Goal: Task Accomplishment & Management: Complete application form

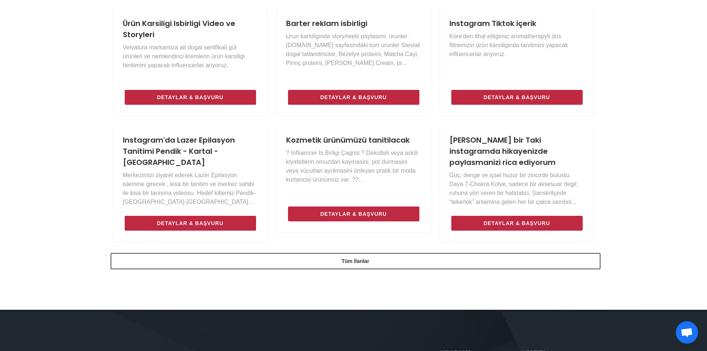
scroll to position [483, 0]
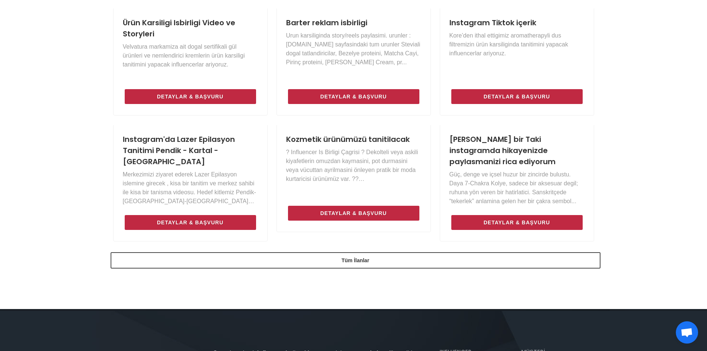
click at [340, 281] on div "INFLUENCER İLAN PANOSU Markalar İlan Veriyor - Influencerlar Başvuruyor! İlan v…" at bounding box center [353, 44] width 707 height 526
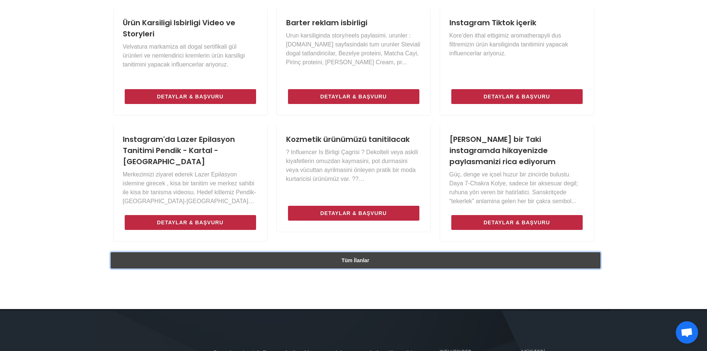
click at [344, 265] on link "Tüm İlanlar" at bounding box center [356, 260] width 490 height 16
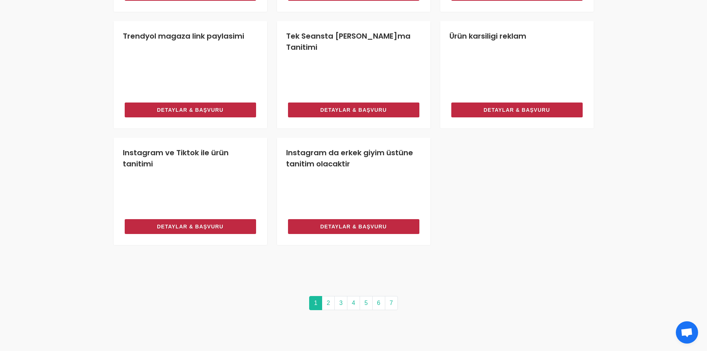
scroll to position [631, 0]
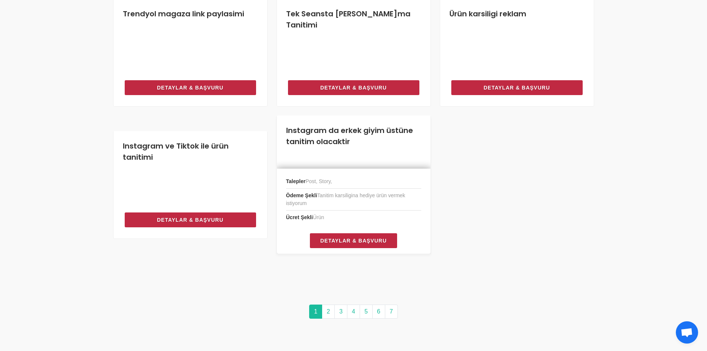
click at [366, 207] on li "Ödeme Şekli Tanitim karsiligina hediye ürün vermek istiyorum" at bounding box center [353, 200] width 135 height 22
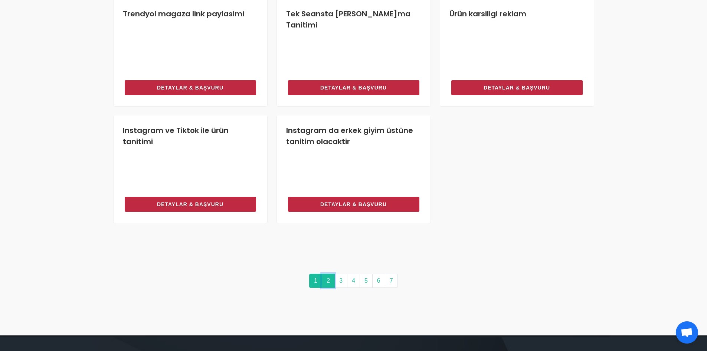
click at [331, 284] on link "2" at bounding box center [328, 281] width 13 height 14
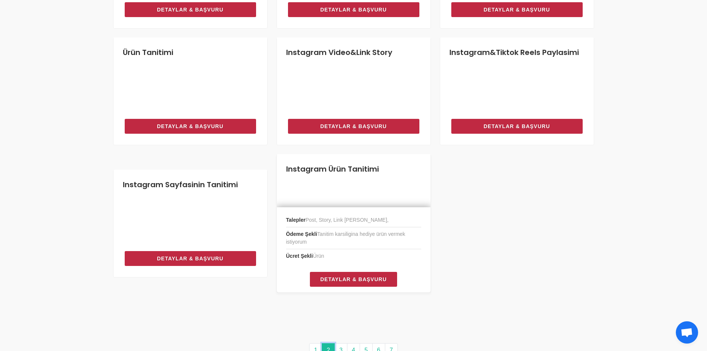
scroll to position [668, 0]
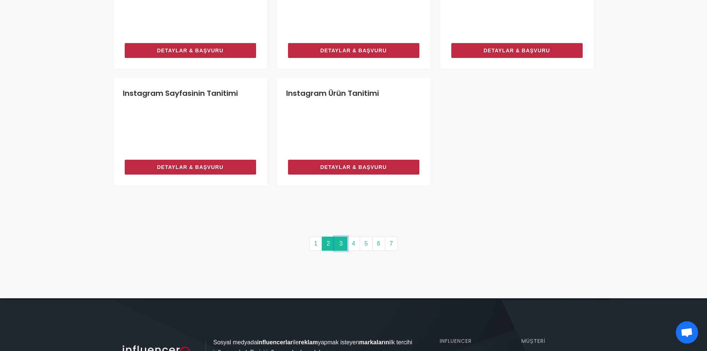
click at [339, 243] on link "3" at bounding box center [340, 243] width 13 height 14
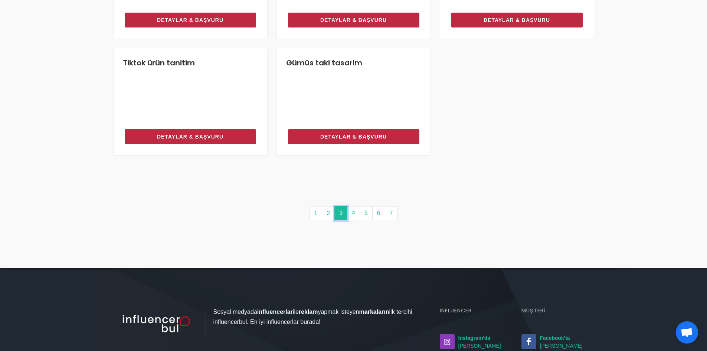
scroll to position [705, 0]
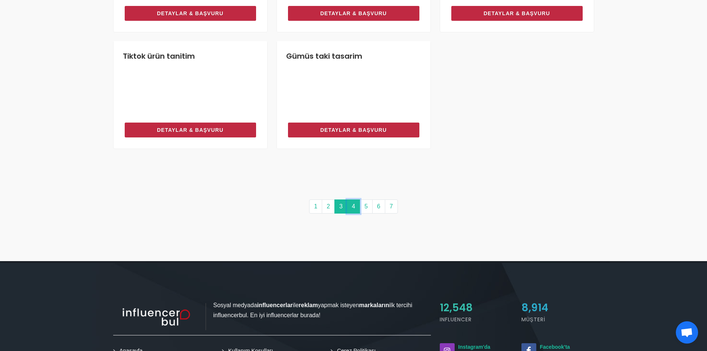
click at [358, 206] on link "4" at bounding box center [353, 206] width 13 height 14
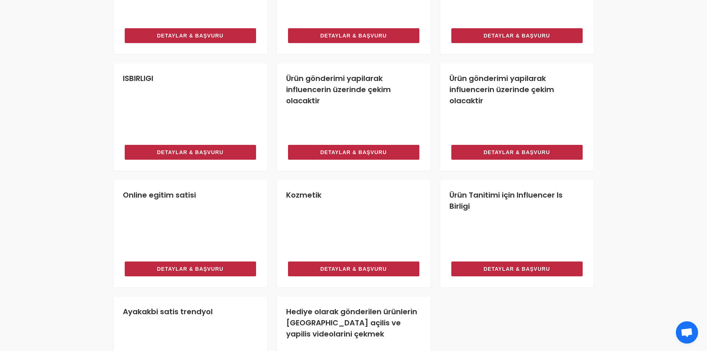
scroll to position [483, 0]
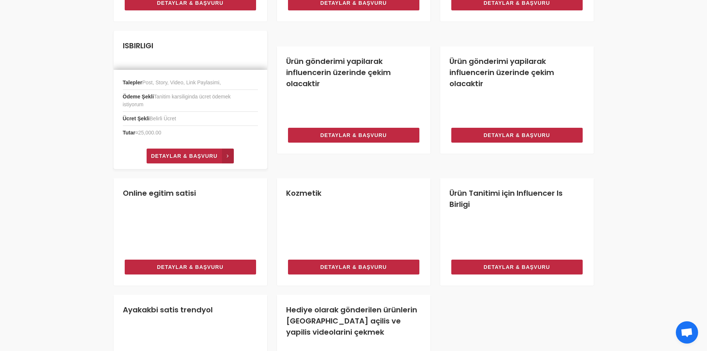
click at [190, 155] on span "Detaylar & Başvuru" at bounding box center [184, 155] width 66 height 9
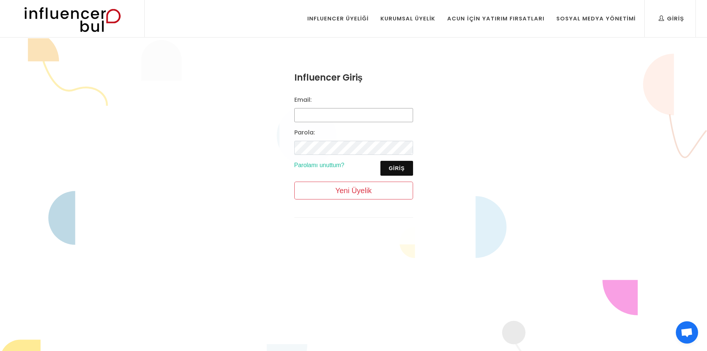
click at [344, 114] on input "Email:" at bounding box center [353, 115] width 119 height 14
click at [516, 96] on div "Influencer Giriş Email: Parola: Giriş Parolamı unuttum? Yeni Üyelik" at bounding box center [353, 150] width 707 height 224
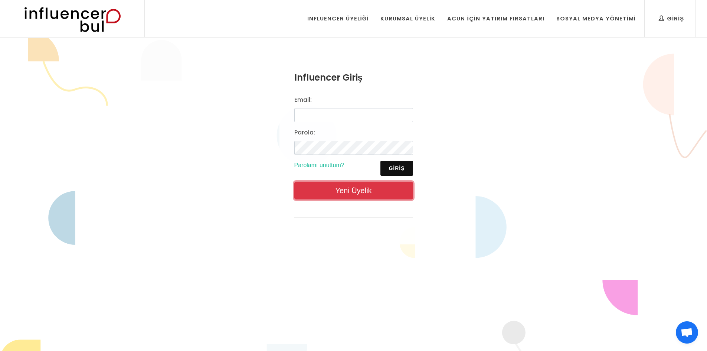
click at [366, 192] on link "Yeni Üyelik" at bounding box center [353, 191] width 119 height 18
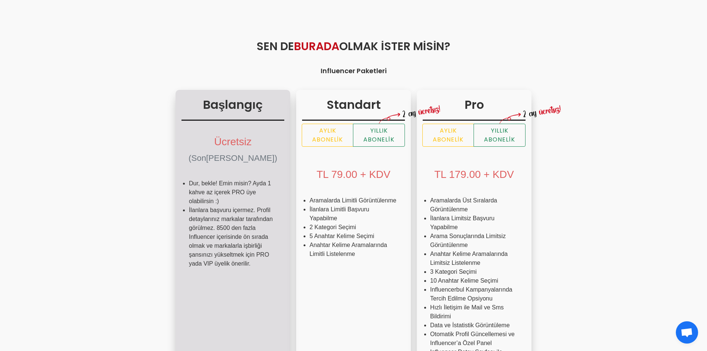
scroll to position [74, 0]
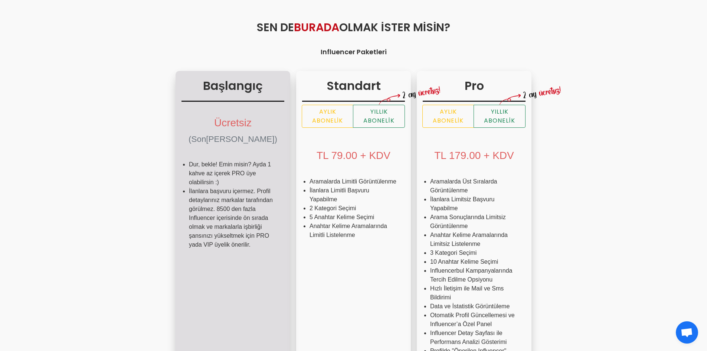
click at [189, 185] on li "Dur, bekle! Emin misin? Ayda 1 kahve az içerek PRO üye olabilirsin :)" at bounding box center [233, 173] width 88 height 27
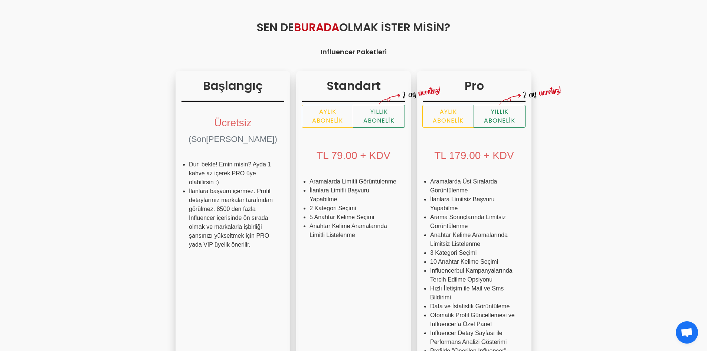
scroll to position [0, 0]
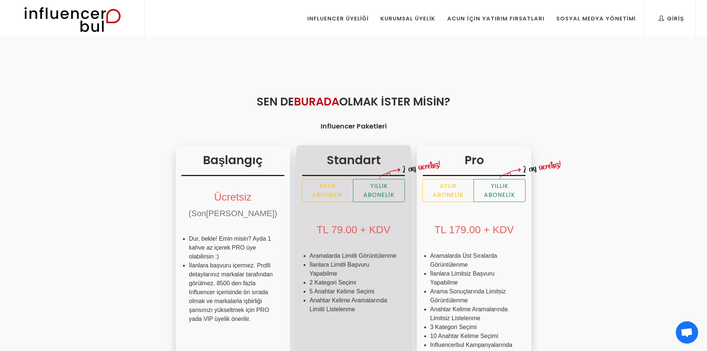
click at [316, 244] on div "TL 79.00 + KDV" at bounding box center [353, 229] width 103 height 34
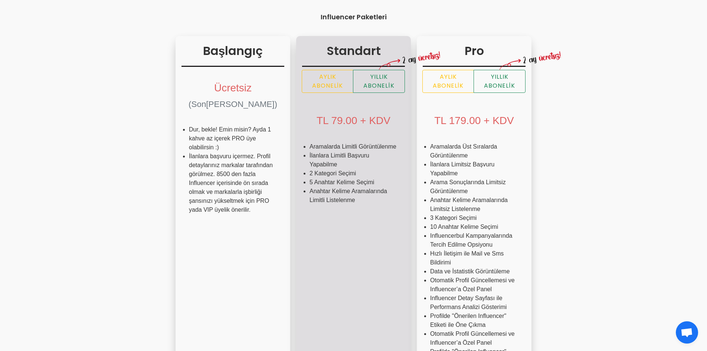
scroll to position [223, 0]
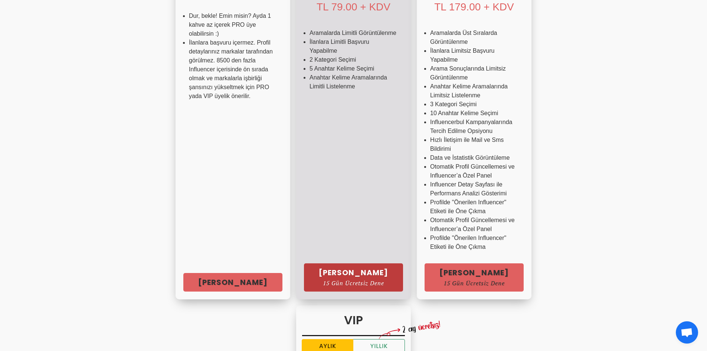
click at [320, 284] on span "15 Gün Ücretsiz Dene" at bounding box center [353, 283] width 69 height 6
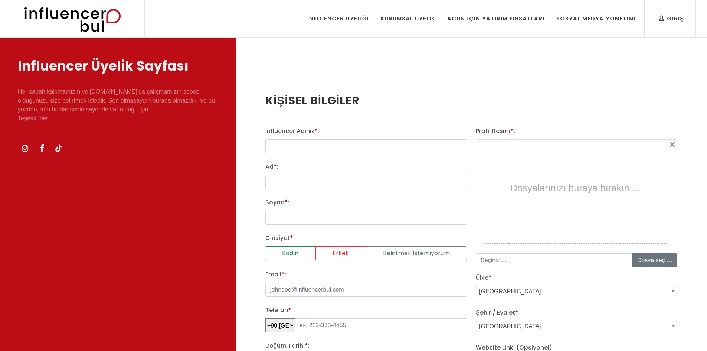
select select
click at [302, 144] on input "text" at bounding box center [366, 146] width 202 height 14
type input "41keregurme"
click at [297, 182] on input "Ad * :" at bounding box center [366, 182] width 202 height 14
type input "HAKAN"
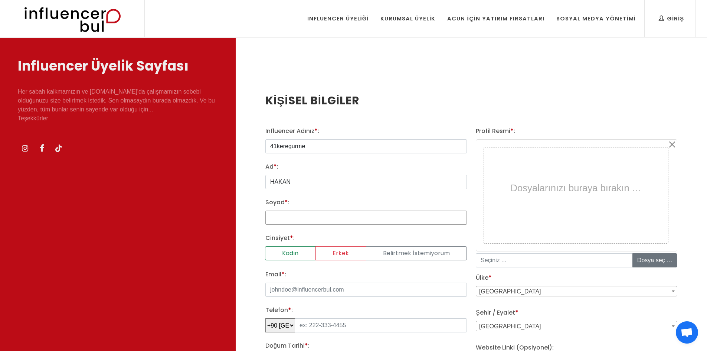
click at [284, 215] on input "Soyad * :" at bounding box center [366, 217] width 202 height 14
type input "ELYILDIRIM"
click at [271, 287] on input "Email * :" at bounding box center [366, 289] width 202 height 14
type input "[EMAIL_ADDRESS][DOMAIN_NAME]"
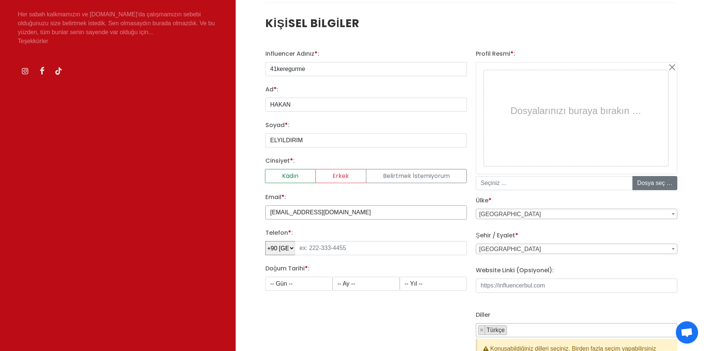
scroll to position [74, 0]
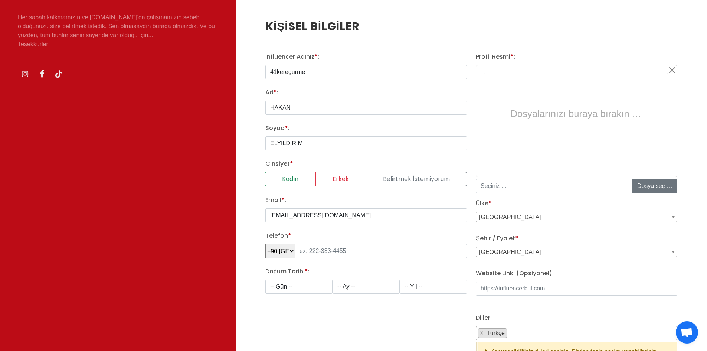
click at [511, 215] on span "[GEOGRAPHIC_DATA]" at bounding box center [576, 217] width 201 height 10
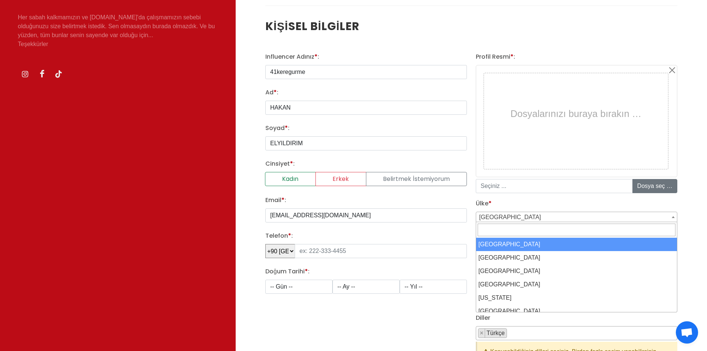
click at [511, 216] on span "[GEOGRAPHIC_DATA]" at bounding box center [576, 217] width 201 height 10
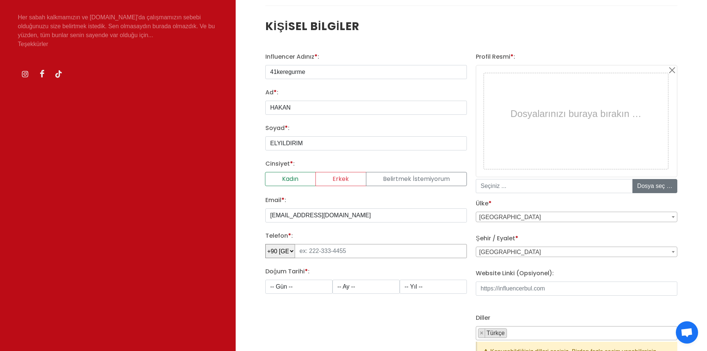
click at [314, 250] on input "tel" at bounding box center [381, 251] width 172 height 14
type input "532 384 22 41"
click at [485, 249] on span "[GEOGRAPHIC_DATA]" at bounding box center [576, 252] width 201 height 10
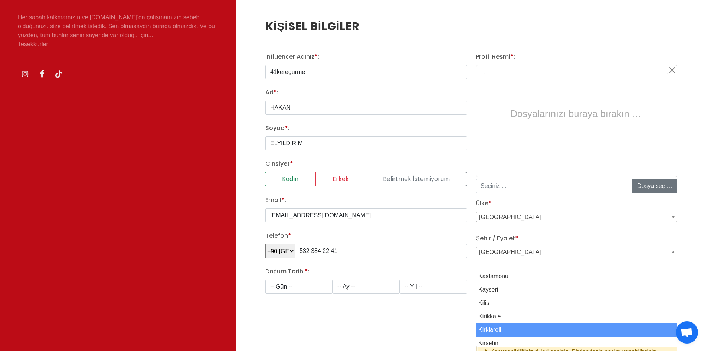
scroll to position [668, 0]
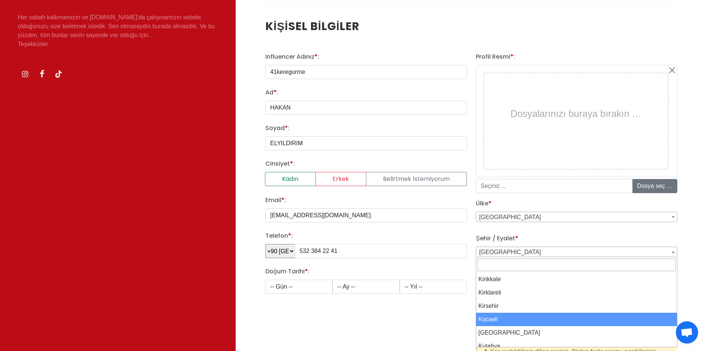
select select "3716"
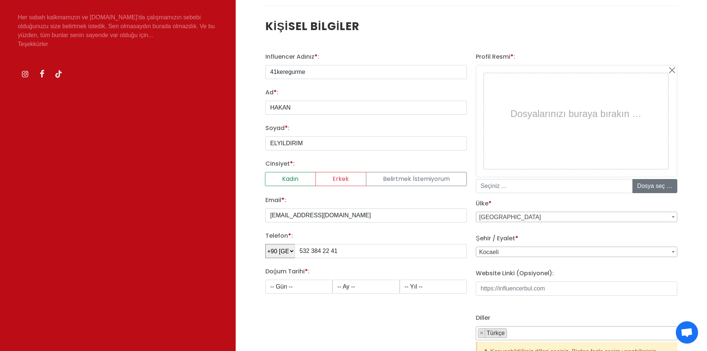
click at [327, 305] on div "Influencer Adınız * : 41keregurme Ad * : [PERSON_NAME] * : ELYILDIRIM Cinsiyet …" at bounding box center [366, 212] width 210 height 321
click at [306, 290] on select "-- Gün -- 1 2 3 4 5 6 7 8 9 10 11 12 13 14 15 16 17 18 19 20 21 22 23 24 25 26 …" at bounding box center [298, 286] width 67 height 14
select select "13"
click at [265, 279] on select "-- Gün -- 1 2 3 4 5 6 7 8 9 10 11 12 13 14 15 16 17 18 19 20 21 22 23 24 25 26 …" at bounding box center [298, 286] width 67 height 14
click at [343, 290] on select "-- Ay -- 1 2 3 4 5 6 7 8 9 10 11 12" at bounding box center [366, 286] width 67 height 14
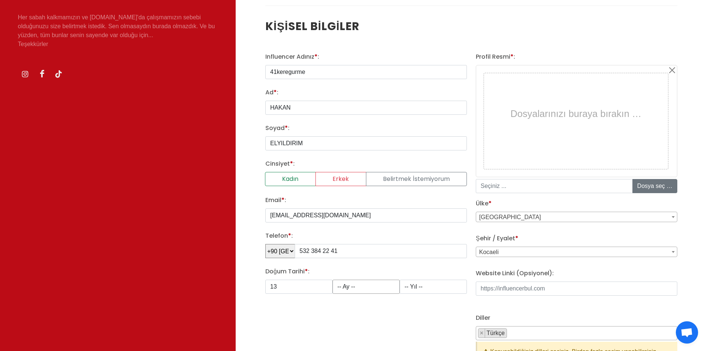
select select "10"
click at [333, 279] on select "-- Ay -- 1 2 3 4 5 6 7 8 9 10 11 12" at bounding box center [366, 286] width 67 height 14
click at [416, 293] on select "-- Yıl -- 2008 2007 2006 2005 2004 2003 2002 2001 2000 1999 1998 1997 1996 1995…" at bounding box center [433, 286] width 67 height 14
select select "1986"
click at [298, 285] on select "-- Gün -- 1 2 3 4 5 6 7 8 9 10 11 12 13 14 15 16 17 18 19 20 21 22 23 24 25 26 …" at bounding box center [298, 286] width 67 height 14
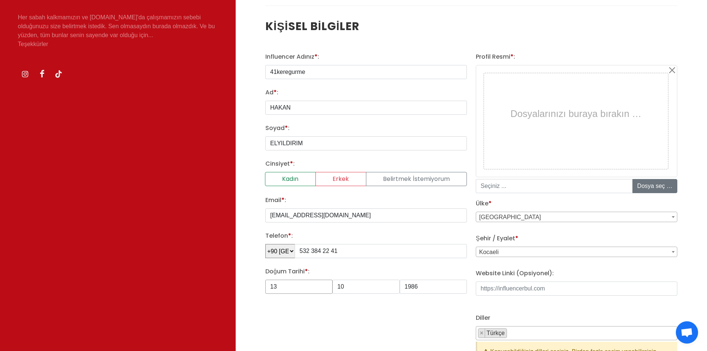
select select "24"
click at [265, 279] on select "-- Gün -- 1 2 3 4 5 6 7 8 9 10 11 12 13 14 15 16 17 18 19 20 21 22 23 24 25 26 …" at bounding box center [298, 286] width 67 height 14
click at [359, 283] on select "-- Ay -- 1 2 3 4 5 6 7 8 9 10 11 12" at bounding box center [366, 286] width 67 height 14
select select "7"
click at [333, 279] on select "-- Ay -- 1 2 3 4 5 6 7 8 9 10 11 12" at bounding box center [366, 286] width 67 height 14
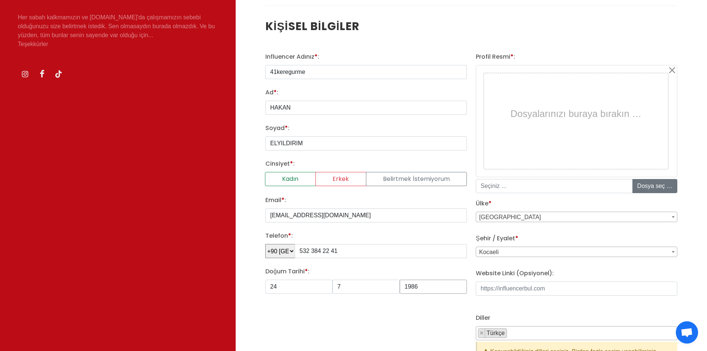
click at [425, 290] on select "-- Yıl -- 2008 2007 2006 2005 2004 2003 2002 2001 2000 1999 1998 1997 1996 1995…" at bounding box center [433, 286] width 67 height 14
select select "1972"
click at [400, 279] on select "-- Yıl -- 2008 2007 2006 2005 2004 2003 2002 2001 2000 1999 1998 1997 1996 1995…" at bounding box center [433, 286] width 67 height 14
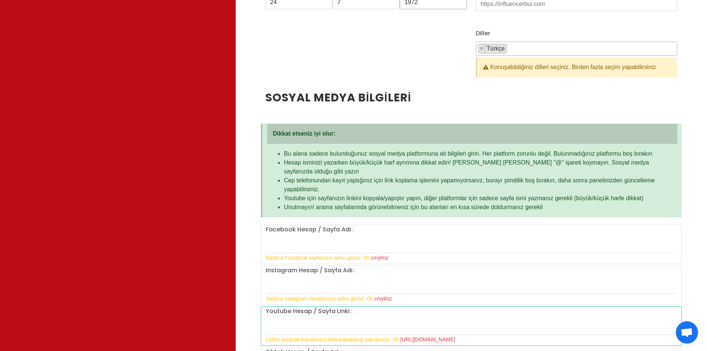
scroll to position [371, 0]
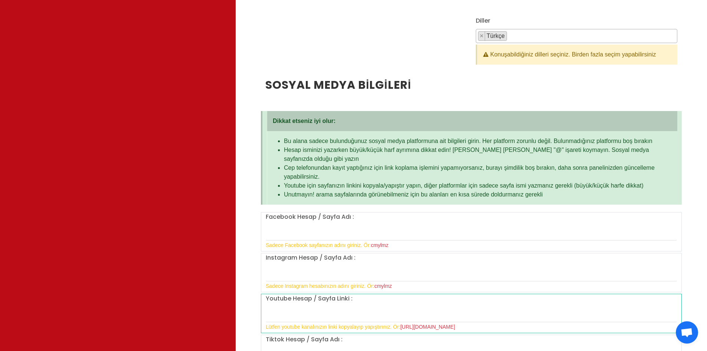
click at [318, 248] on div "Facebook Hesap / Sayfa Adı : Sadece Facebook sayfanızın adını giriniz. Ör: cmyl…" at bounding box center [471, 230] width 420 height 37
click at [341, 236] on input "text" at bounding box center [471, 233] width 411 height 16
type input "41keregurme"
click at [308, 275] on input "text" at bounding box center [471, 274] width 411 height 16
type input "41keregurme"
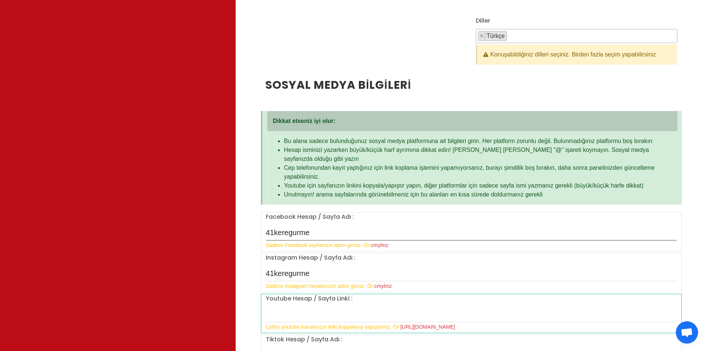
drag, startPoint x: 315, startPoint y: 233, endPoint x: 257, endPoint y: 226, distance: 58.3
click at [257, 226] on div "Kişisel Bilgiler Influencer Adınız * : 41keregurme Ad * : [PERSON_NAME] * : ELY…" at bounding box center [471, 269] width 471 height 1205
click at [343, 228] on input "41keregurme" at bounding box center [471, 233] width 411 height 16
click at [317, 312] on input "text" at bounding box center [471, 315] width 411 height 16
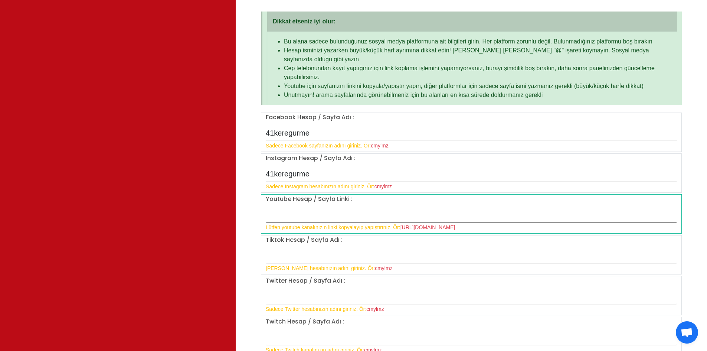
scroll to position [483, 0]
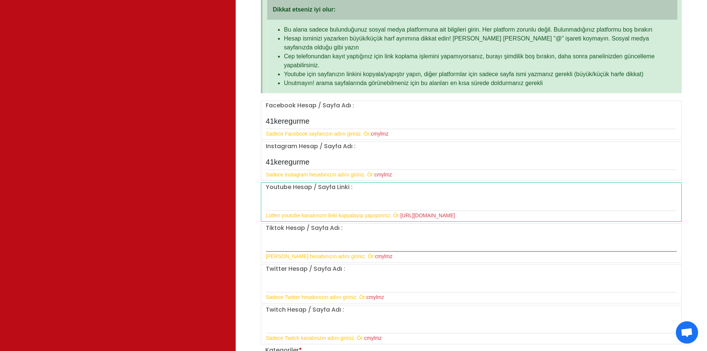
click at [300, 243] on input "text" at bounding box center [471, 244] width 411 height 16
type input "41keregurme"
click at [300, 284] on input "text" at bounding box center [471, 285] width 411 height 16
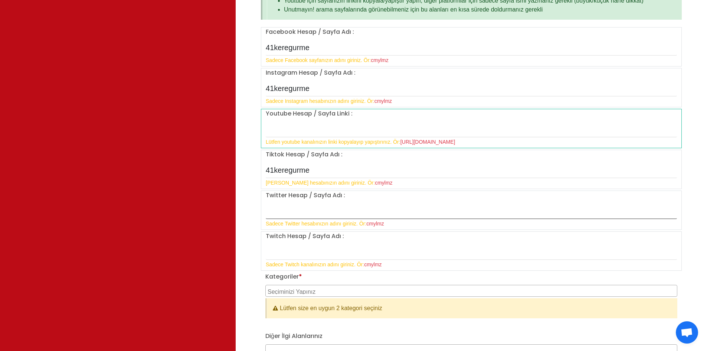
scroll to position [557, 0]
click at [295, 293] on span at bounding box center [471, 290] width 412 height 12
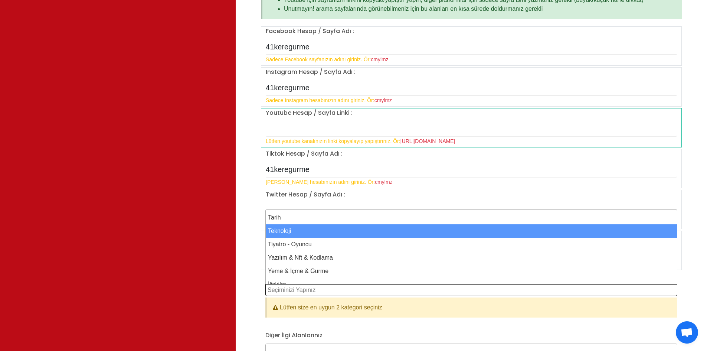
scroll to position [520, 0]
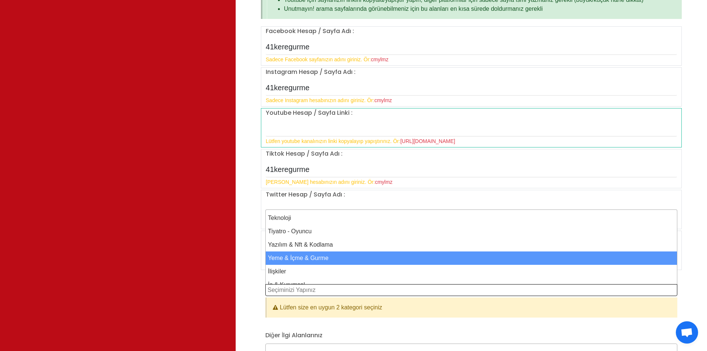
select select "43"
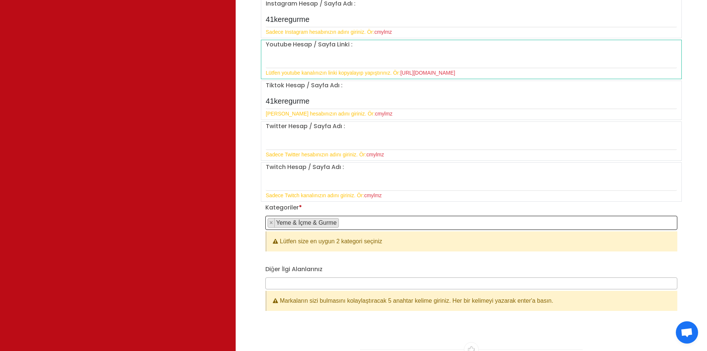
scroll to position [631, 0]
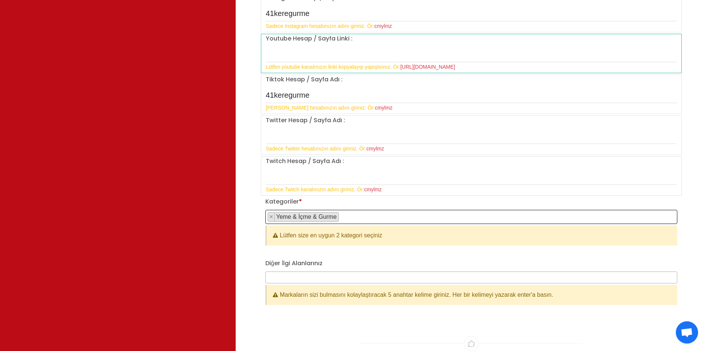
click at [363, 215] on span "× Yeme & İçme & Gurme" at bounding box center [471, 217] width 412 height 14
click at [353, 213] on span "× Yeme & İçme & Gurme" at bounding box center [471, 217] width 412 height 14
click at [353, 261] on div "Diğer İlgi Alanlarınız Markaların sizi bulmasını kolaylaştıracak 5 anahtar keli…" at bounding box center [471, 282] width 412 height 46
click at [375, 218] on span "× Yeme & İçme & Gurme" at bounding box center [471, 217] width 412 height 14
click at [344, 259] on div "Diğer İlgi Alanlarınız Markaların sizi bulmasını kolaylaştıracak 5 anahtar keli…" at bounding box center [471, 282] width 412 height 46
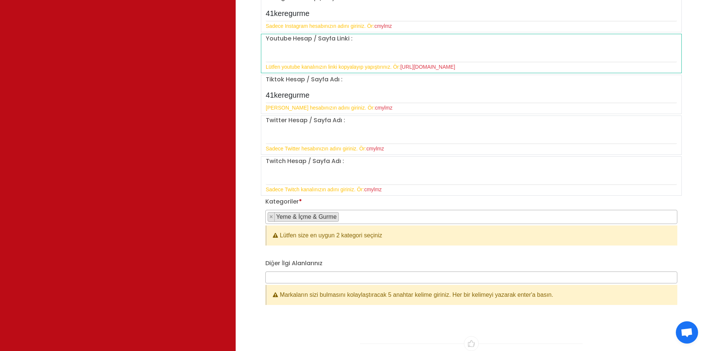
click at [315, 283] on div "Diğer İlgi Alanlarınız Markaların sizi bulmasını kolaylaştıracak 5 anahtar keli…" at bounding box center [471, 282] width 412 height 46
click at [322, 278] on span at bounding box center [471, 277] width 412 height 12
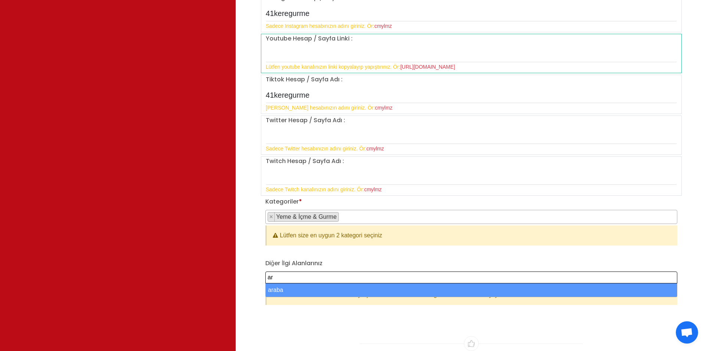
type textarea "a"
type textarea "ARABALAR,SEYAHA"
select select "ARABALAR,SEYAHAT"
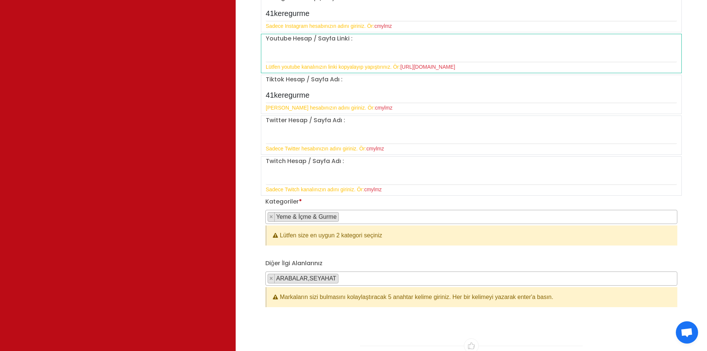
click at [314, 309] on div "Diğer İlgi Alanlarınız [DEMOGRAPHIC_DATA],SEYAHAT × ARABALAR,[GEOGRAPHIC_DATA] …" at bounding box center [471, 289] width 421 height 60
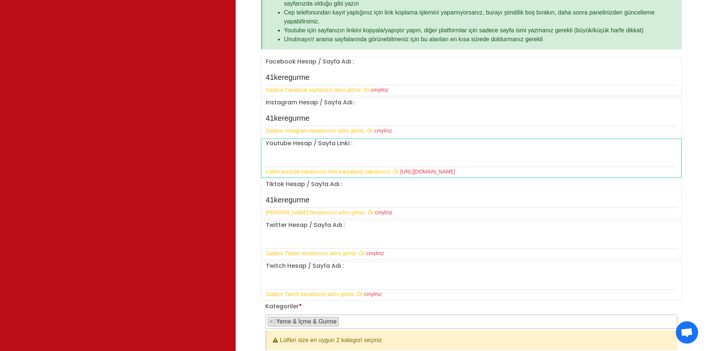
scroll to position [520, 0]
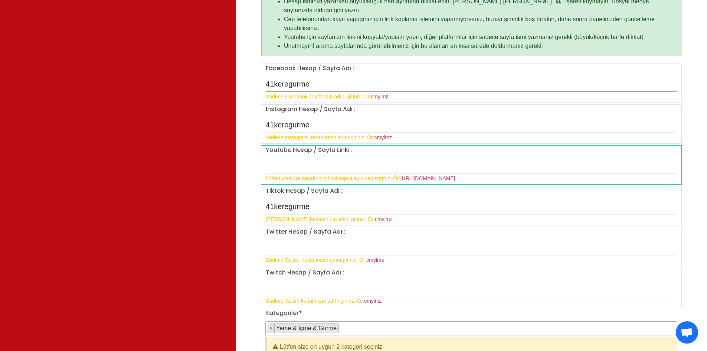
drag, startPoint x: 317, startPoint y: 83, endPoint x: 252, endPoint y: 80, distance: 64.3
click at [252, 80] on div "Kişisel Bilgiler Influencer Adınız * : 41keregurme Ad * : [PERSON_NAME] * : ELY…" at bounding box center [471, 124] width 471 height 1210
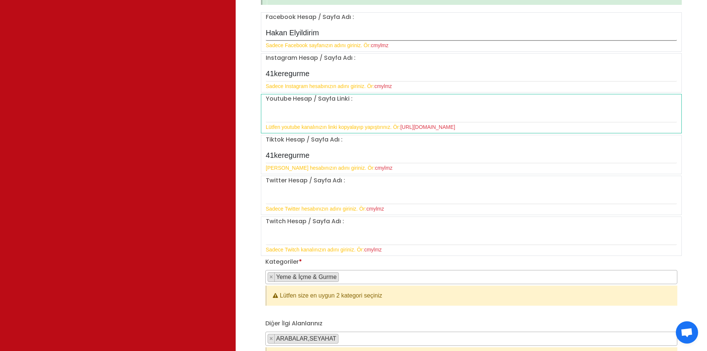
scroll to position [594, 0]
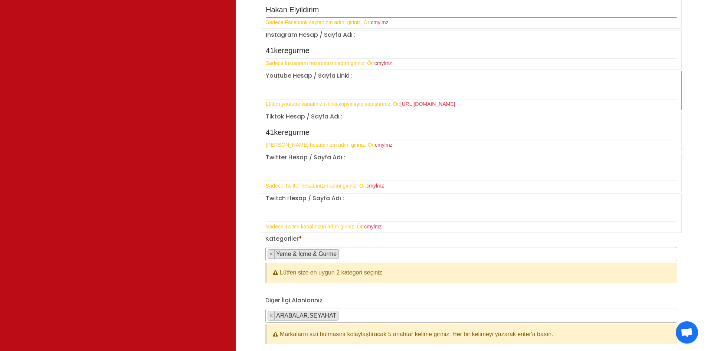
type input "Hakan Elyildirim"
click at [311, 95] on input "text" at bounding box center [471, 92] width 411 height 16
click at [307, 176] on input "text" at bounding box center [471, 174] width 411 height 16
click at [304, 91] on input "text" at bounding box center [471, 92] width 411 height 16
paste input "[URL][DOMAIN_NAME]"
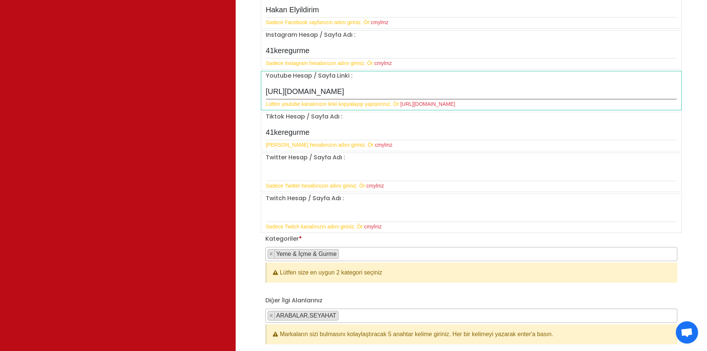
type input "[URL][DOMAIN_NAME]"
click at [252, 298] on div "Kişisel Bilgiler Influencer Adınız * : 41keregurme Ad * : [PERSON_NAME] * : ELY…" at bounding box center [471, 49] width 471 height 1210
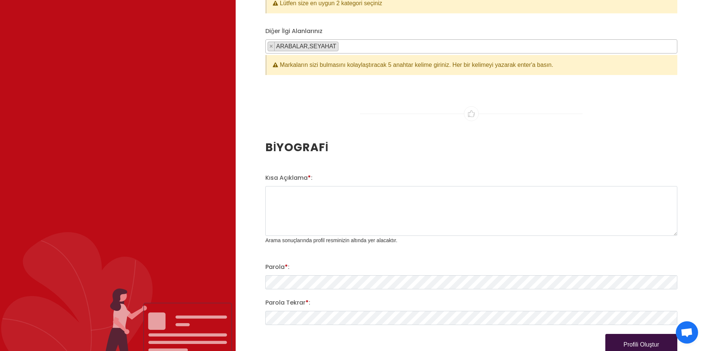
scroll to position [891, 0]
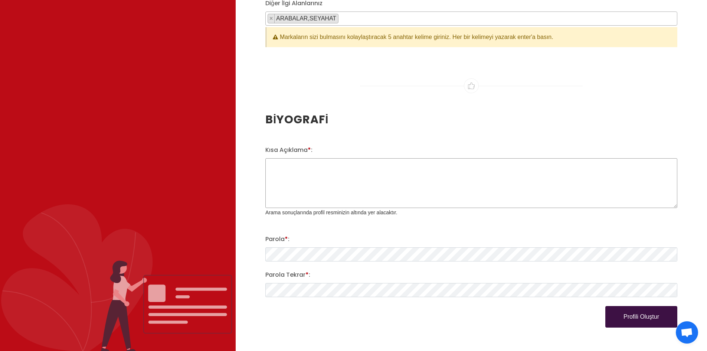
click at [309, 188] on textarea "Kısa Açıklama * :" at bounding box center [471, 183] width 412 height 50
paste textarea "akan Elyıldırım, sanat ve medya dünyasında edindiği deneyimleri gastronomi tutk…"
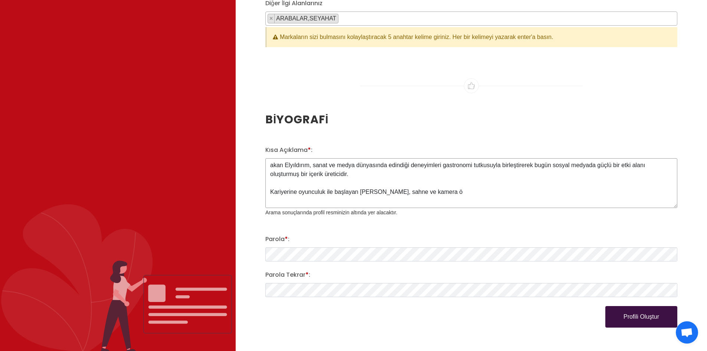
type textarea "akan Elyıldırım, sanat ve medya dünyasında edindiği deneyimleri gastronomi tutk…"
click at [446, 192] on textarea "akan Elyıldırım, sanat ve medya dünyasında edindiği deneyimleri gastronomi tutk…" at bounding box center [471, 183] width 412 height 50
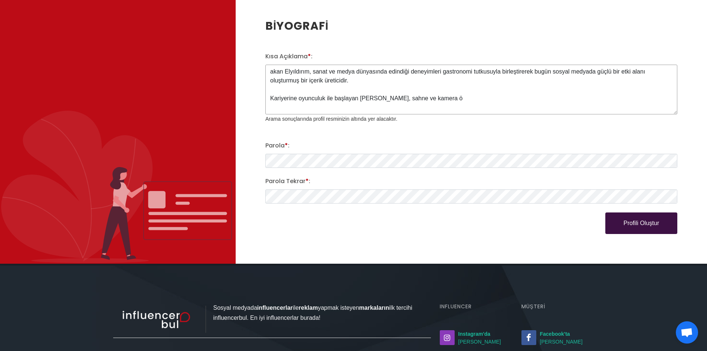
scroll to position [1002, 0]
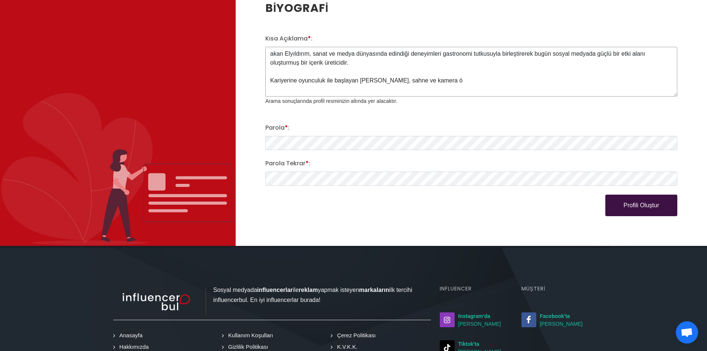
drag, startPoint x: 271, startPoint y: 165, endPoint x: 535, endPoint y: 209, distance: 267.6
click at [535, 209] on div "Kısa Açıklama * : akan Elyıldırım, sanat ve medya dünyasında edindiği deneyimle…" at bounding box center [471, 125] width 421 height 182
